Goal: Task Accomplishment & Management: Manage account settings

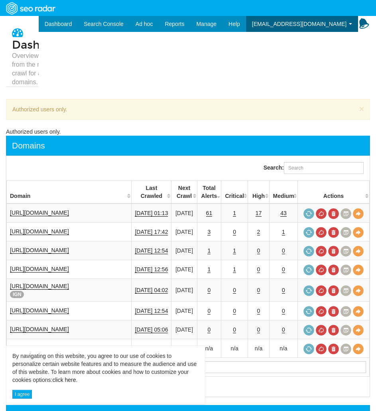
click at [315, 21] on span "[EMAIL_ADDRESS][DOMAIN_NAME]" at bounding box center [299, 24] width 95 height 6
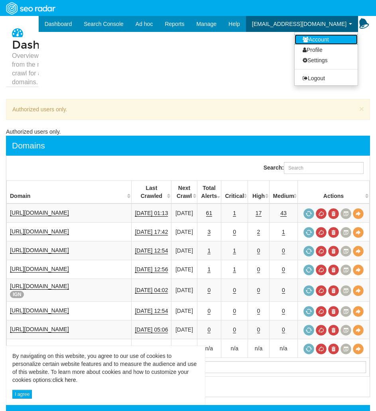
click at [321, 34] on link "Account" at bounding box center [326, 39] width 63 height 10
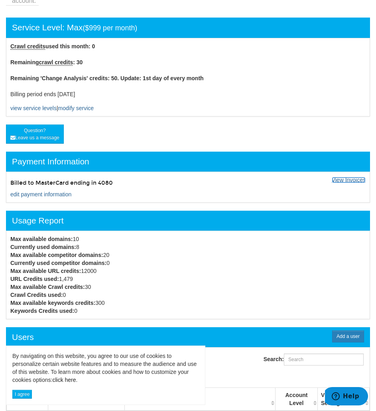
click at [359, 177] on link "View Invoices" at bounding box center [349, 180] width 34 height 6
